Goal: Find specific page/section: Find specific page/section

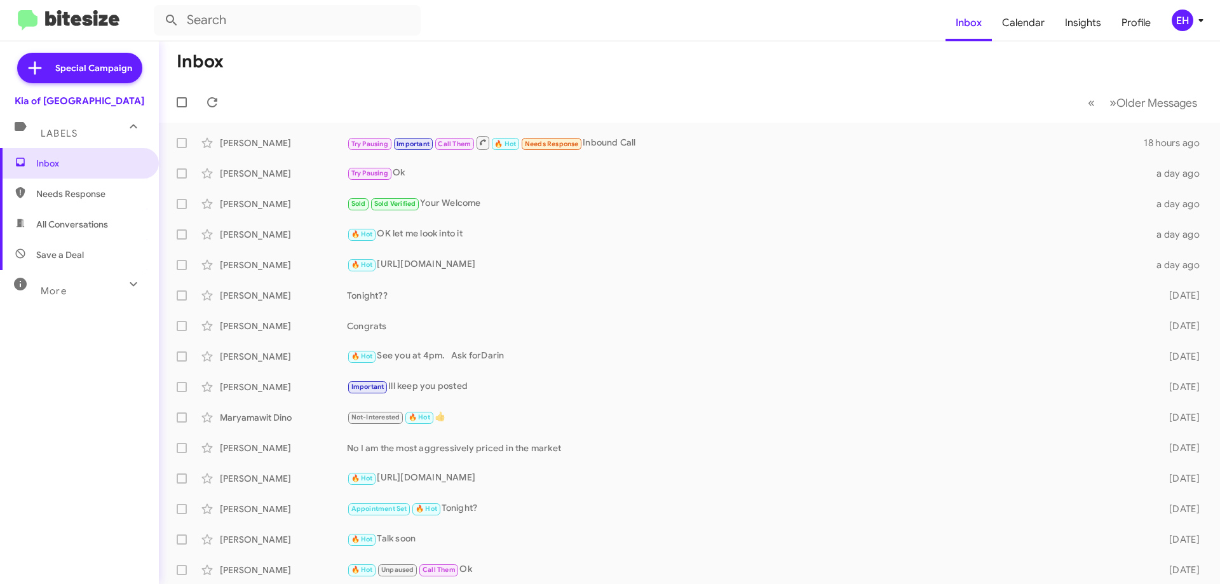
click at [61, 188] on span "Needs Response" at bounding box center [90, 194] width 108 height 13
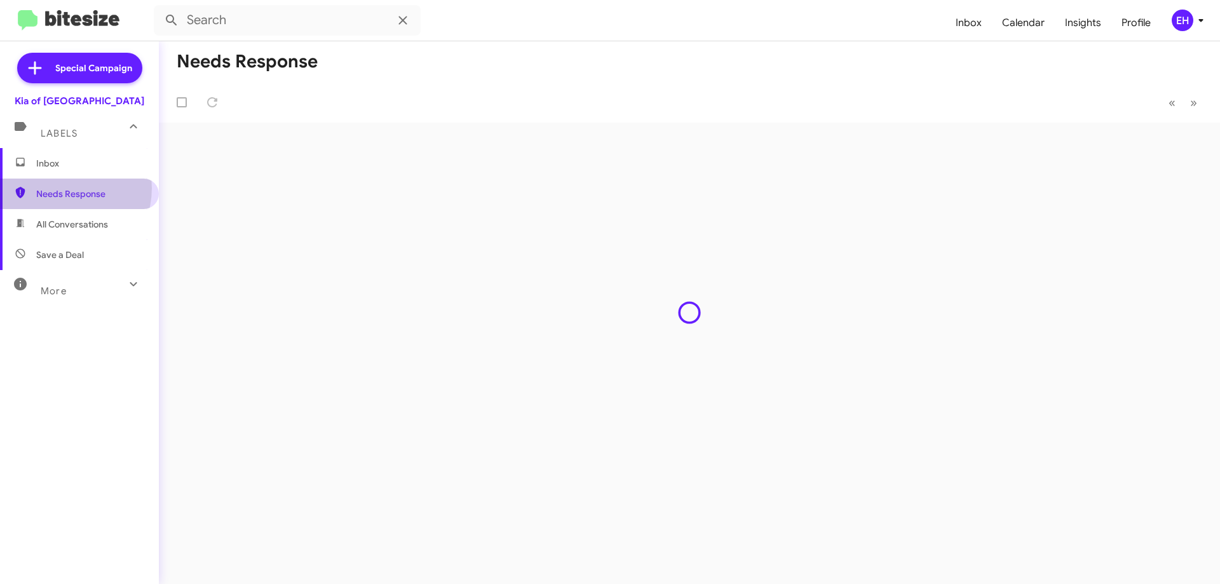
type input "in:needs-response"
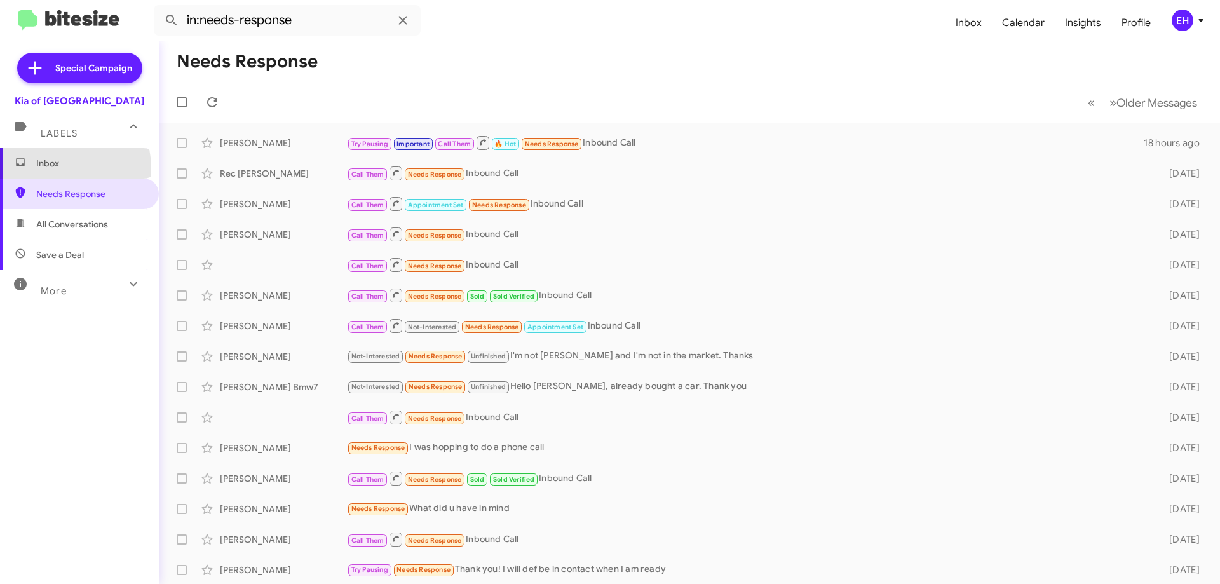
click at [61, 168] on span "Inbox" at bounding box center [90, 163] width 108 height 13
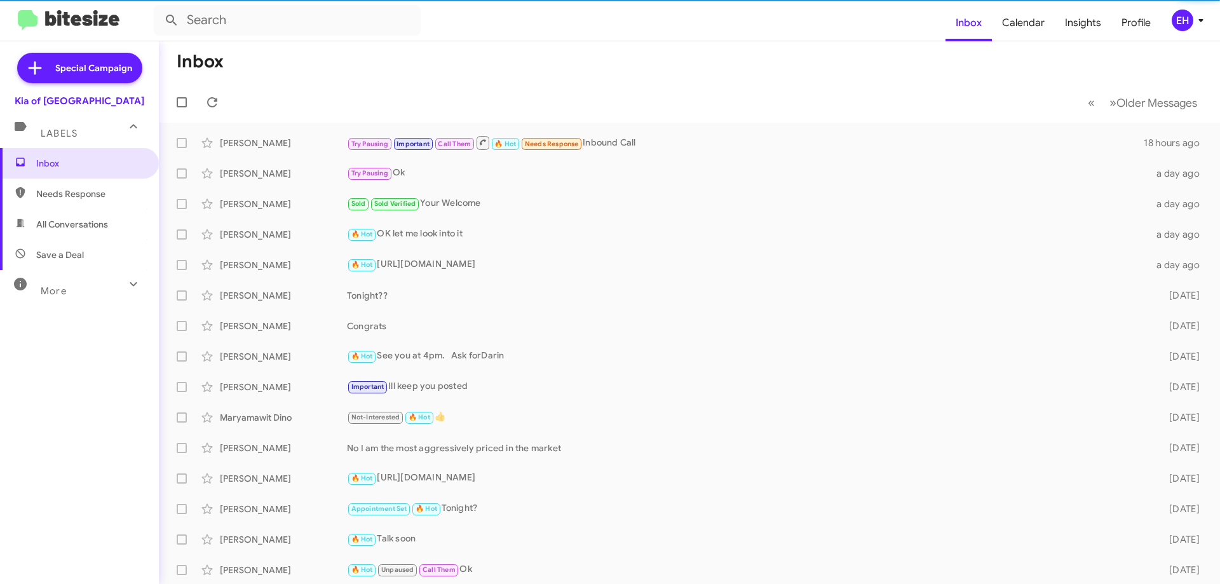
click at [74, 230] on span "All Conversations" at bounding box center [72, 224] width 72 height 13
type input "in:all-conversations"
